Goal: Information Seeking & Learning: Learn about a topic

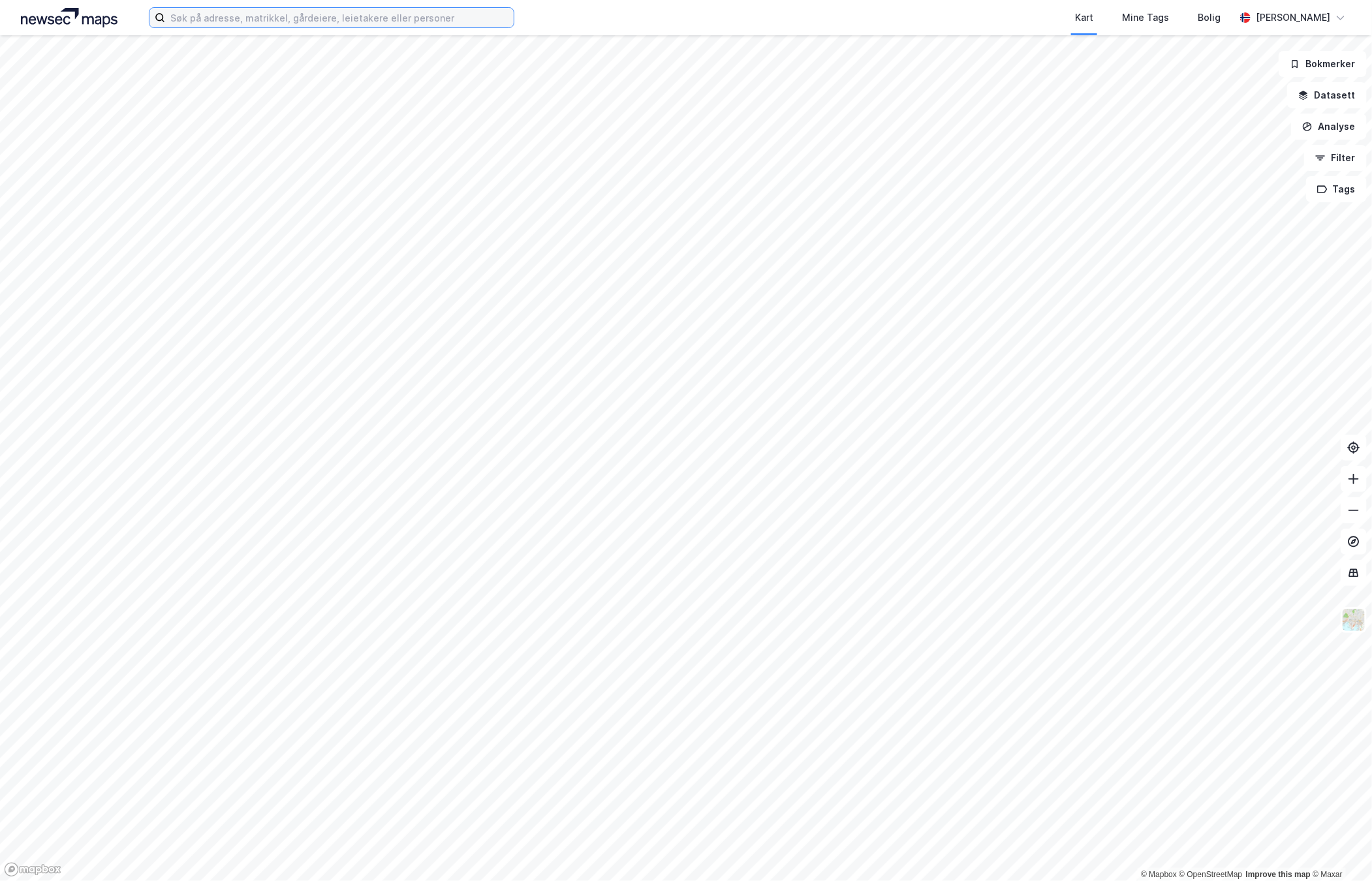
click at [366, 13] on input at bounding box center [338, 18] width 348 height 20
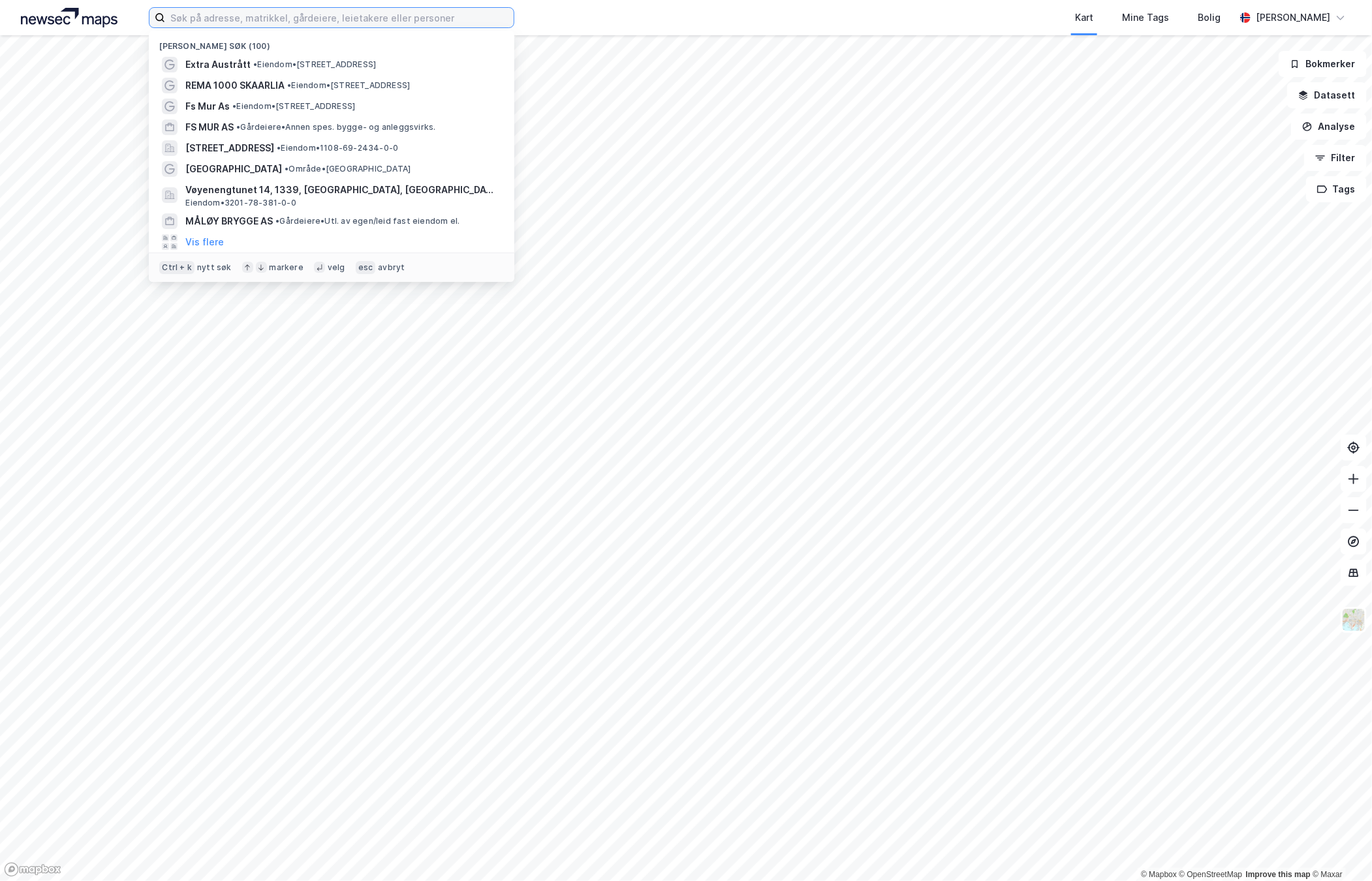
paste input "Næringsvegen 25"
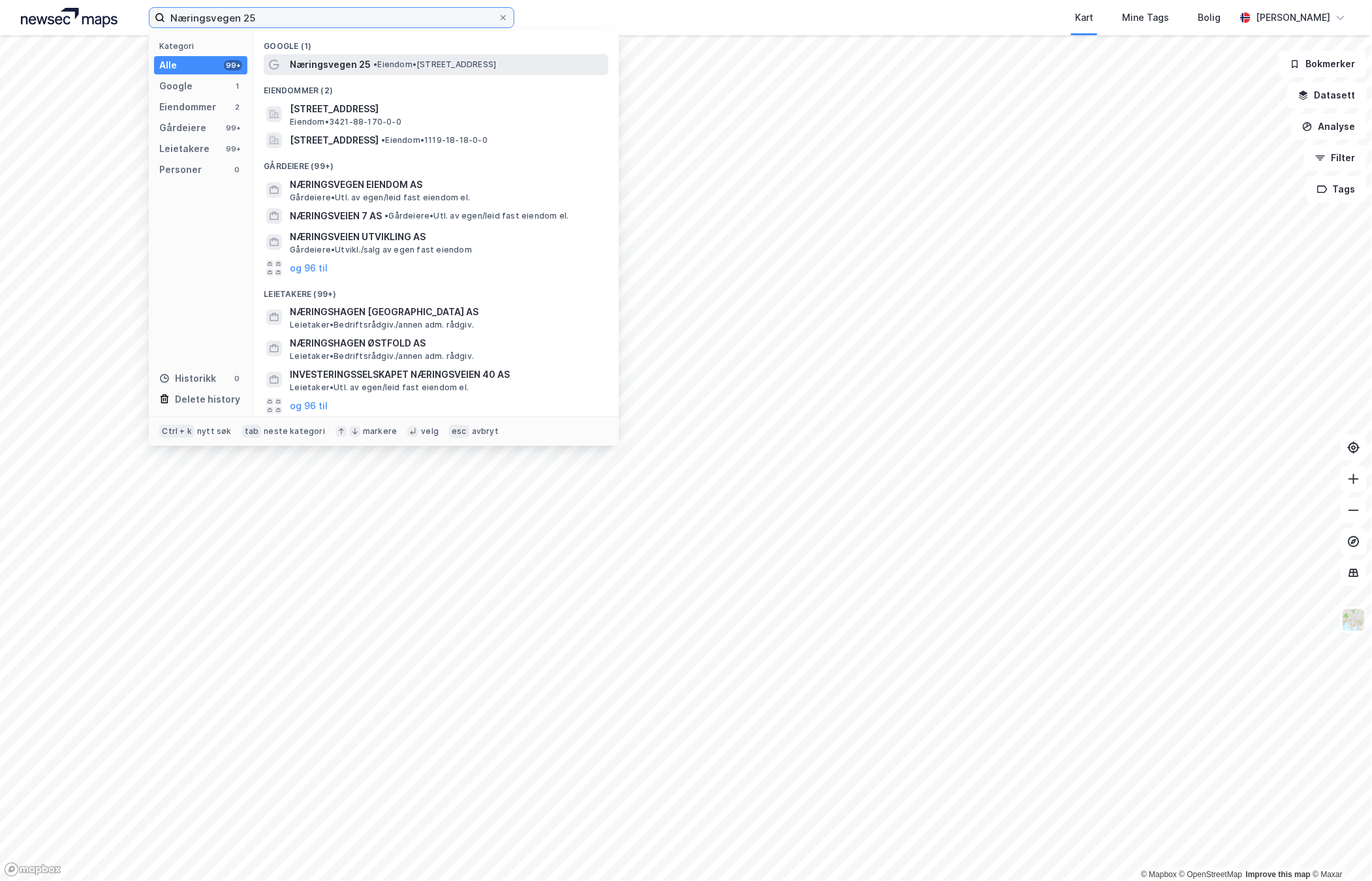
type input "Næringsvegen 25"
click at [380, 58] on div "Næringsvegen 25 • Eiendom • [STREET_ADDRESS]" at bounding box center [448, 64] width 316 height 16
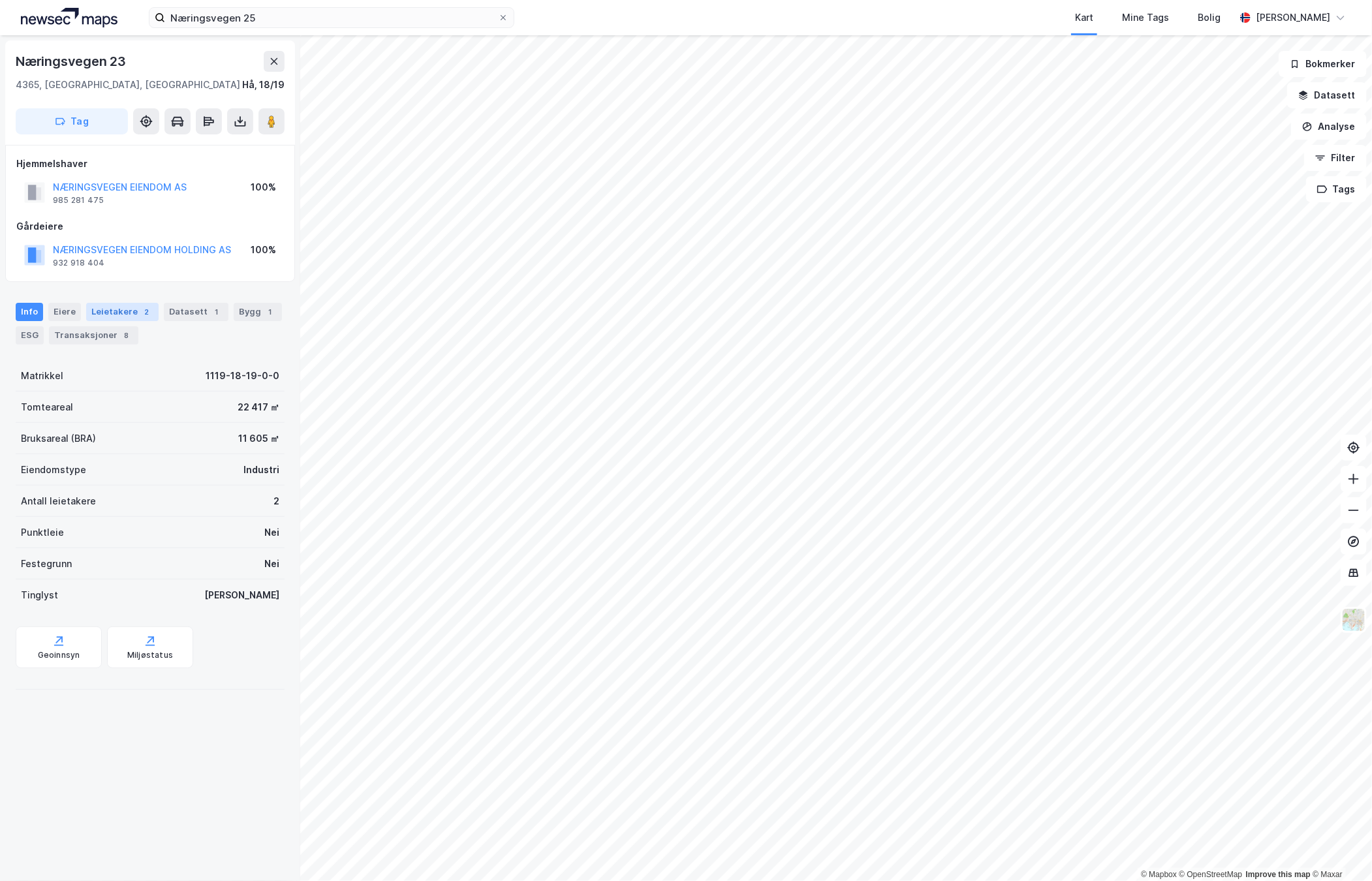
click at [125, 307] on div "Leietakere 2" at bounding box center [122, 312] width 72 height 19
